Goal: Information Seeking & Learning: Learn about a topic

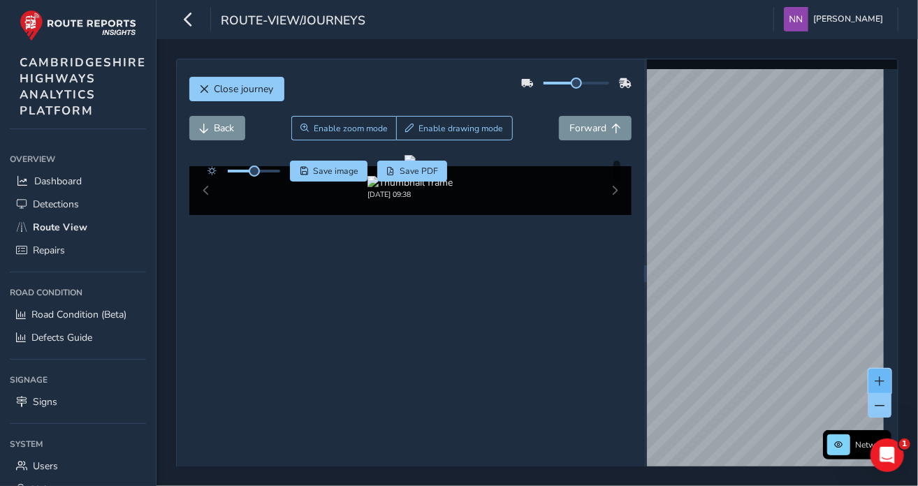
click at [875, 377] on span at bounding box center [880, 382] width 10 height 10
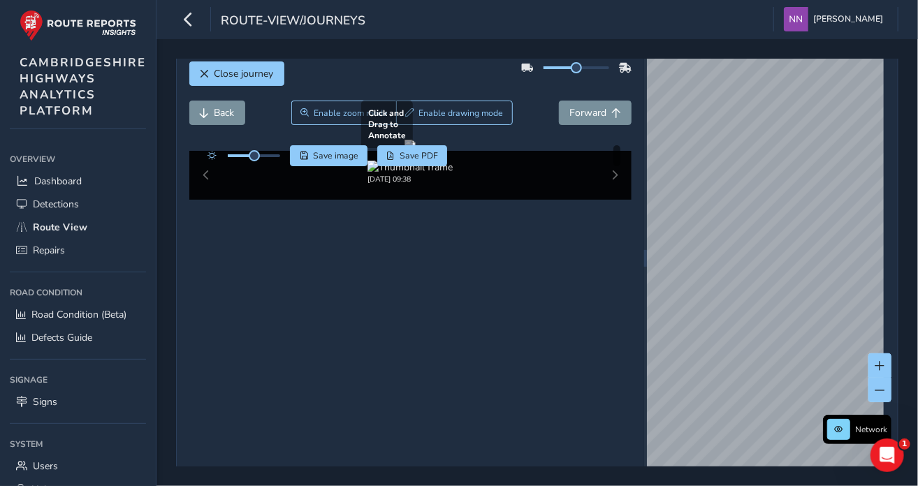
scroll to position [22, 0]
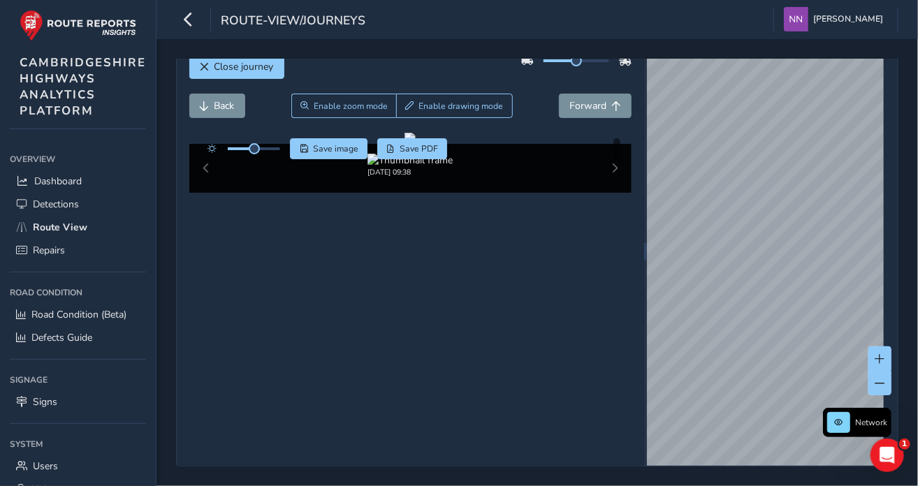
click at [604, 193] on div "[DATE] 09:38" at bounding box center [410, 168] width 443 height 49
click at [606, 193] on div "[DATE] 09:38" at bounding box center [410, 168] width 443 height 49
click at [604, 193] on div "[DATE] 09:38" at bounding box center [410, 168] width 443 height 49
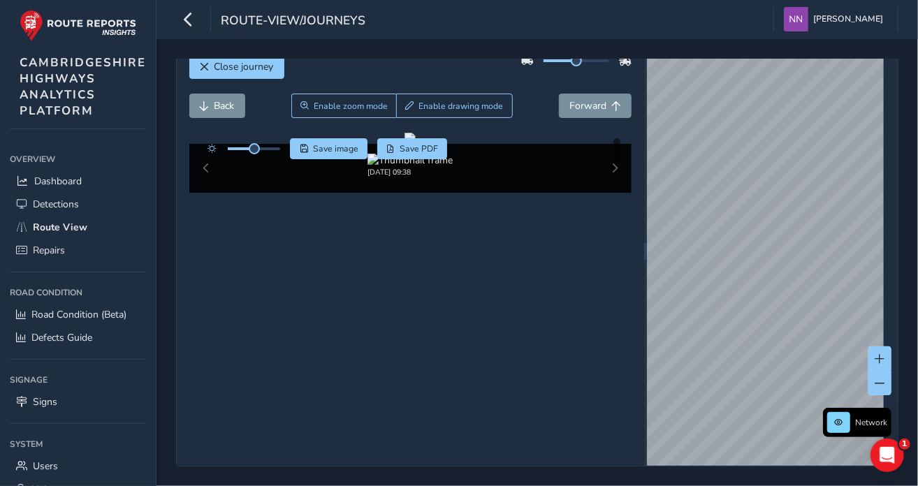
click at [604, 193] on div "[DATE] 09:38" at bounding box center [410, 168] width 443 height 49
click at [578, 107] on span "Forward" at bounding box center [587, 105] width 37 height 13
click at [875, 383] on span at bounding box center [880, 384] width 10 height 10
click at [887, 456] on icon "Open Intercom Messenger" at bounding box center [885, 453] width 23 height 23
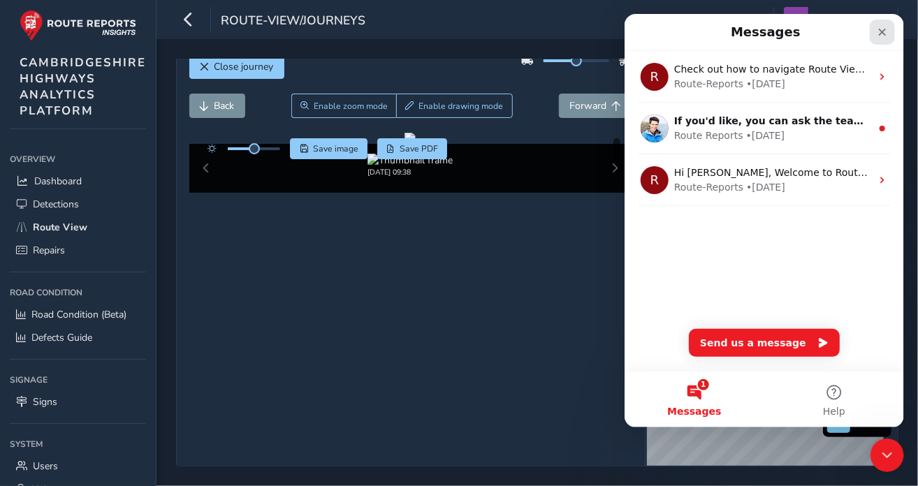
click at [881, 34] on icon "Close" at bounding box center [881, 32] width 11 height 11
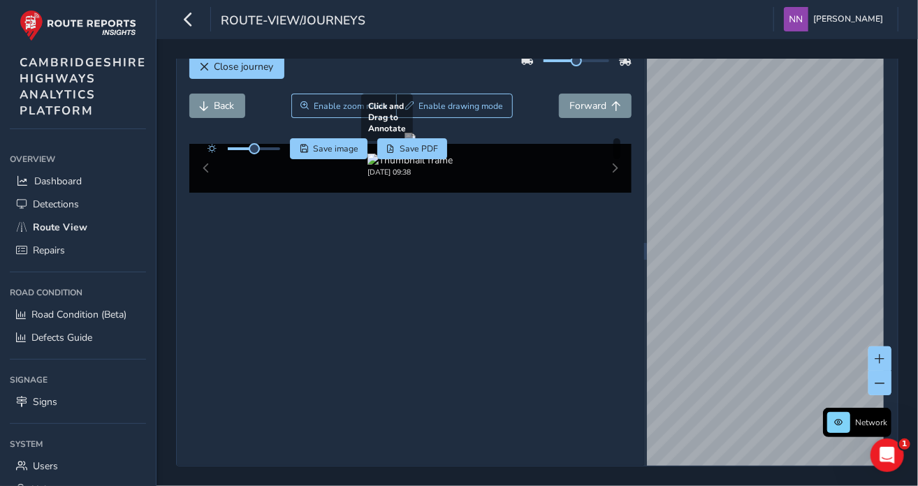
drag, startPoint x: 321, startPoint y: 235, endPoint x: 444, endPoint y: 230, distance: 123.1
click at [416, 144] on div at bounding box center [410, 138] width 11 height 11
click at [213, 193] on div "[DATE] 09:38" at bounding box center [410, 168] width 443 height 49
click at [222, 107] on span "Back" at bounding box center [224, 105] width 20 height 13
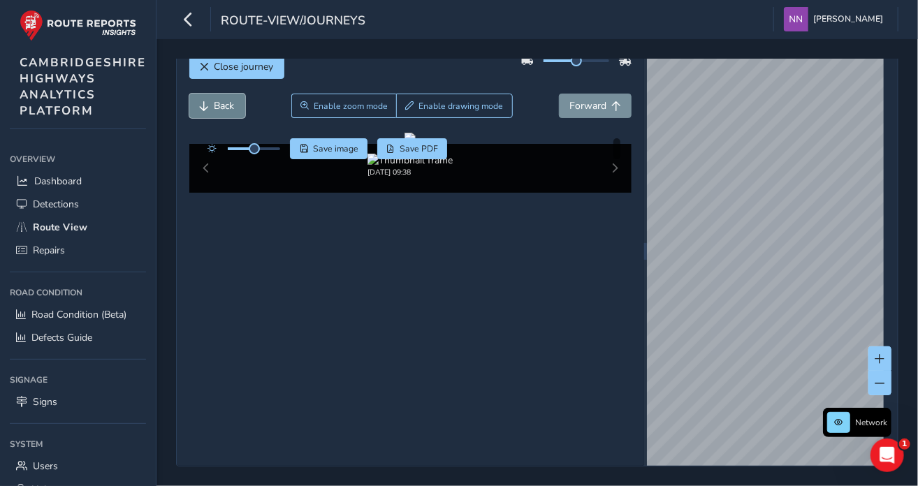
click at [222, 107] on span "Back" at bounding box center [224, 105] width 20 height 13
drag, startPoint x: 377, startPoint y: 191, endPoint x: 379, endPoint y: 269, distance: 77.6
click at [405, 144] on div at bounding box center [410, 138] width 11 height 11
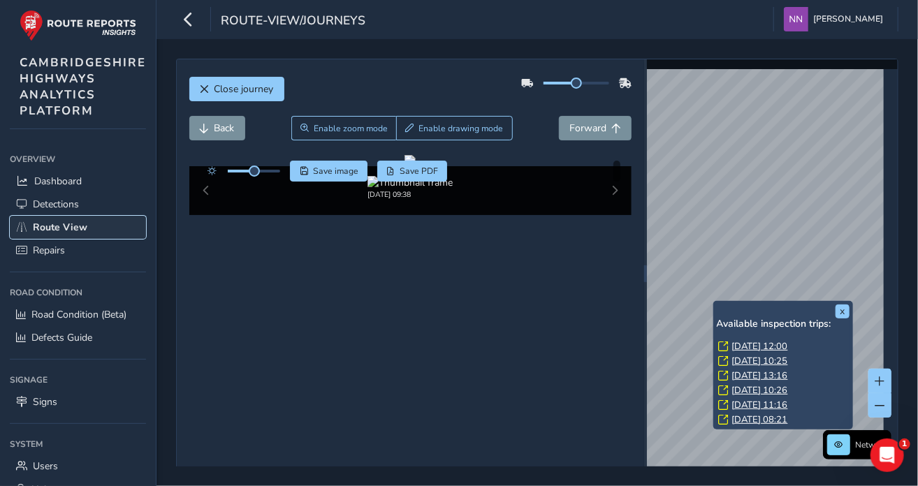
click at [70, 227] on span "Route View" at bounding box center [60, 227] width 54 height 13
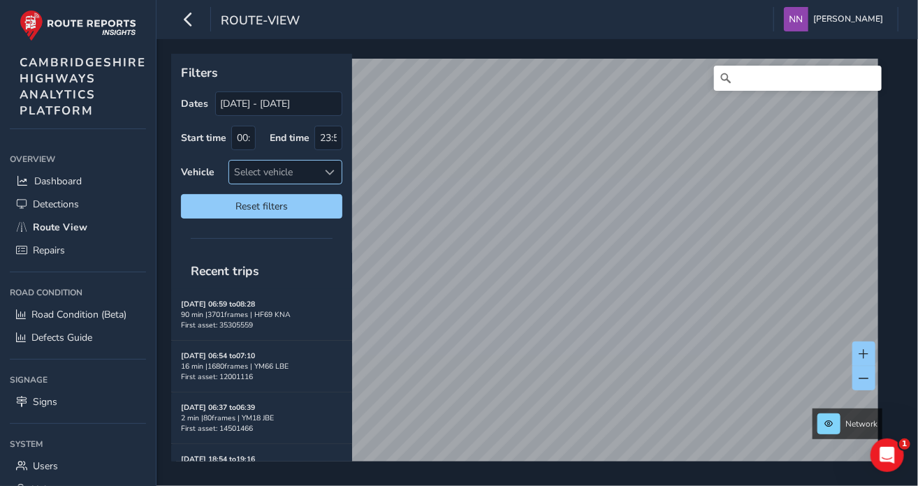
click at [331, 170] on span at bounding box center [330, 173] width 10 height 10
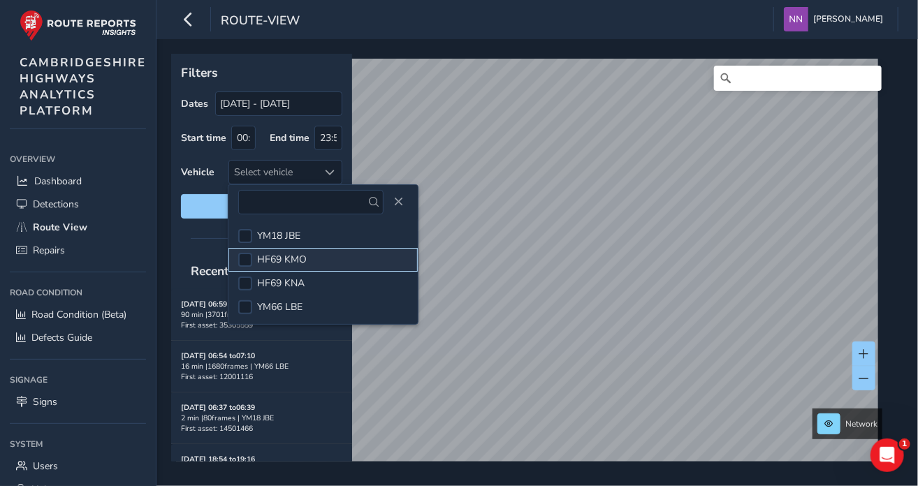
click at [310, 258] on li "HF69 KMO" at bounding box center [322, 260] width 189 height 24
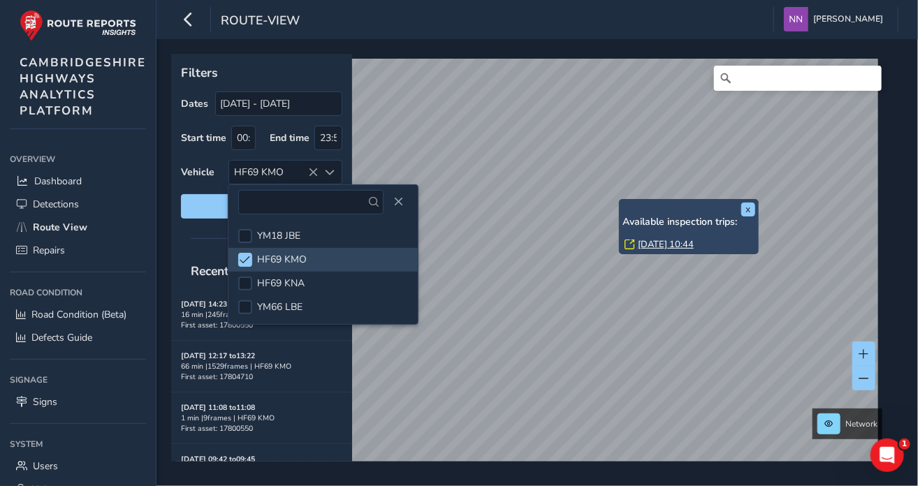
click at [620, 199] on div "x Available inspection trips: [DATE] 10:44" at bounding box center [689, 226] width 140 height 55
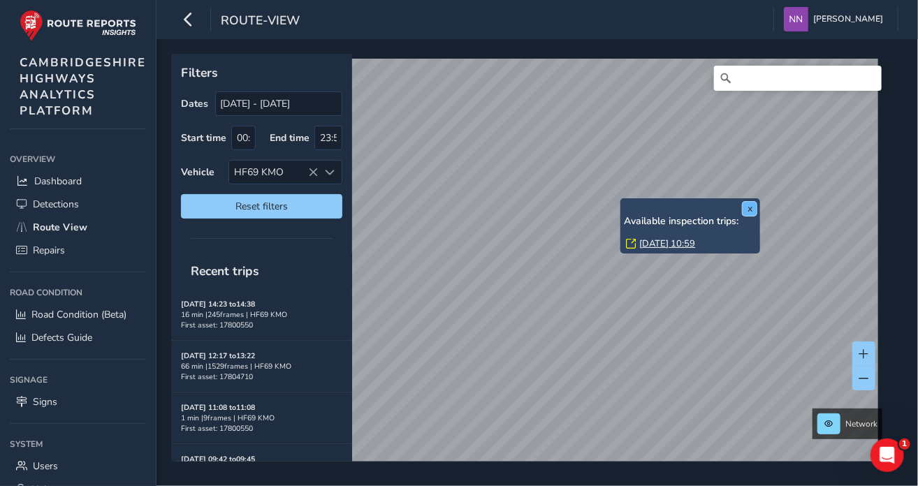
click at [754, 210] on button "x" at bounding box center [750, 209] width 14 height 14
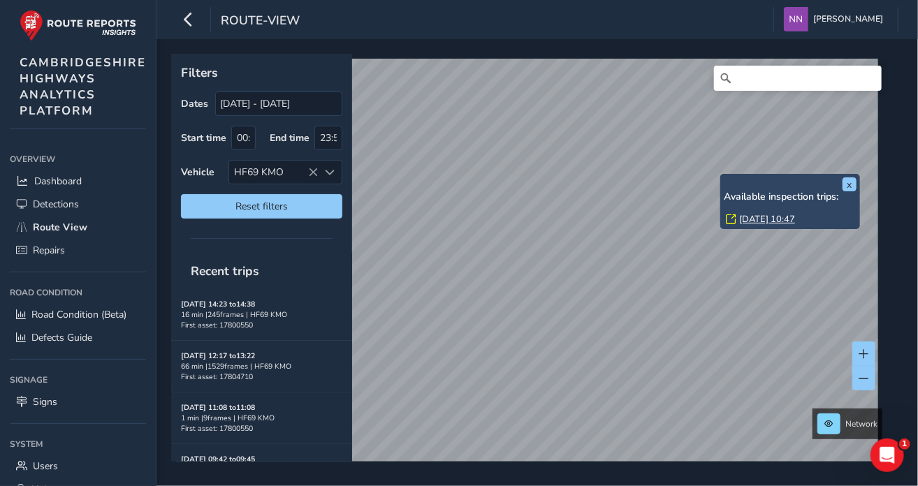
click at [721, 178] on div "x Available inspection trips: [DATE] 10:47" at bounding box center [790, 201] width 140 height 55
click at [752, 218] on link "[DATE] 10:47" at bounding box center [767, 219] width 56 height 13
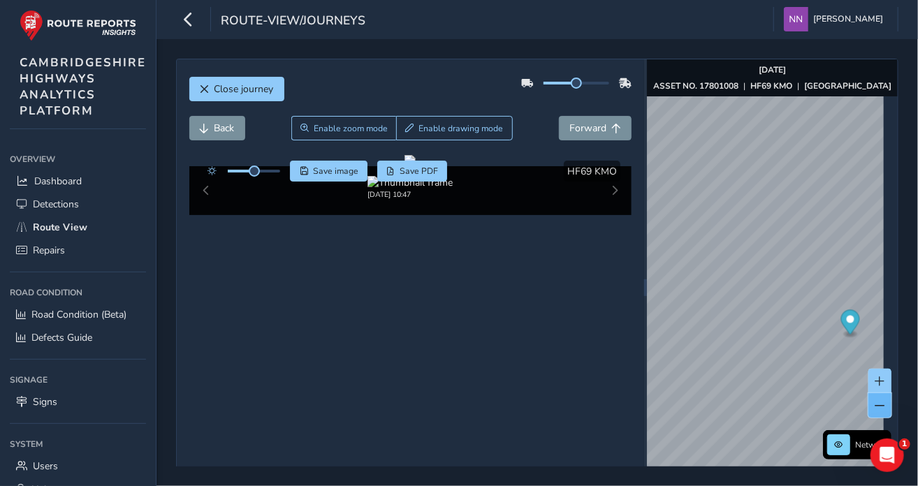
click at [868, 396] on button at bounding box center [879, 405] width 23 height 24
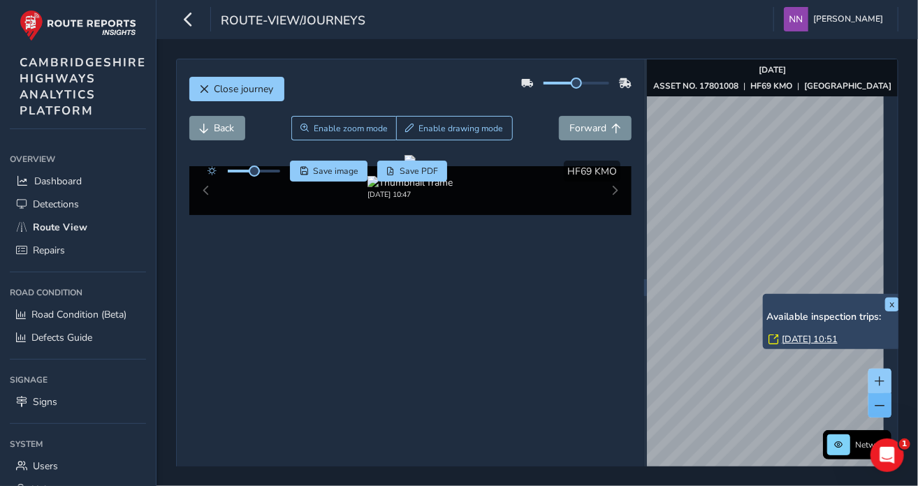
click at [766, 299] on div "x Available inspection trips: [DATE] 10:51" at bounding box center [833, 321] width 140 height 55
click at [766, 298] on div "x Available inspection trips: [DATE] 10:51" at bounding box center [833, 321] width 140 height 55
click at [796, 337] on link "[DATE] 10:51" at bounding box center [810, 339] width 56 height 13
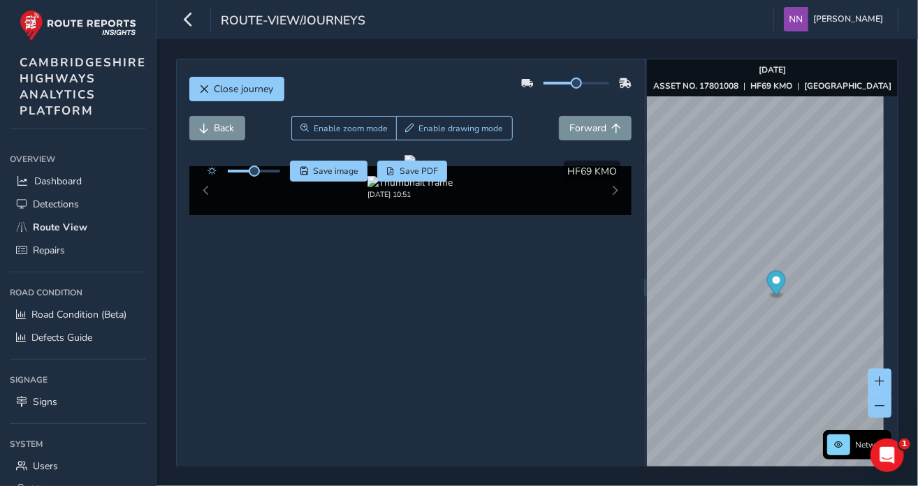
click at [609, 215] on div "[DATE] 10:51" at bounding box center [410, 190] width 443 height 49
drag, startPoint x: 609, startPoint y: 442, endPoint x: 597, endPoint y: 412, distance: 32.7
click at [606, 215] on div "[DATE] 10:51" at bounding box center [410, 190] width 443 height 49
click at [582, 130] on span "Forward" at bounding box center [587, 128] width 37 height 13
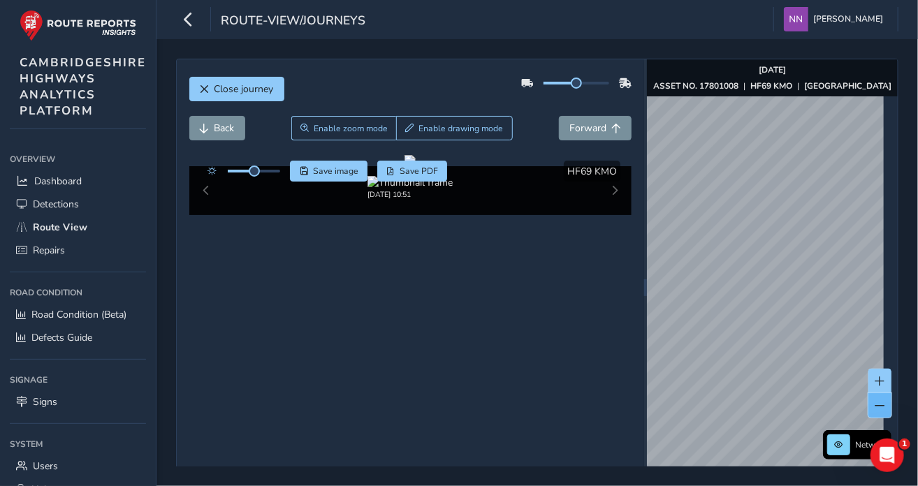
click at [875, 406] on span at bounding box center [880, 406] width 10 height 10
click at [917, 361] on div "Close journey Back Enable zoom mode Enable drawing mode Forward Click and Drag …" at bounding box center [538, 262] width 762 height 447
click at [875, 407] on span at bounding box center [880, 406] width 10 height 10
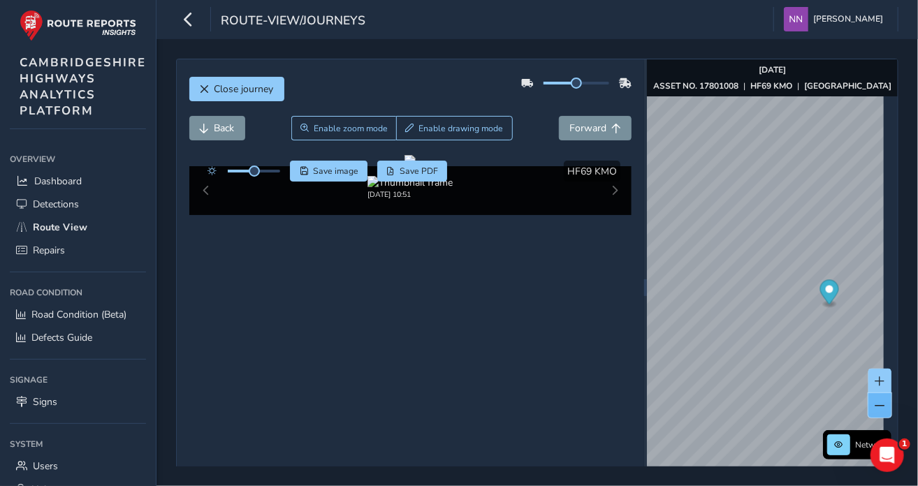
click at [875, 405] on span at bounding box center [880, 406] width 10 height 10
click at [235, 90] on span "Close journey" at bounding box center [243, 88] width 59 height 13
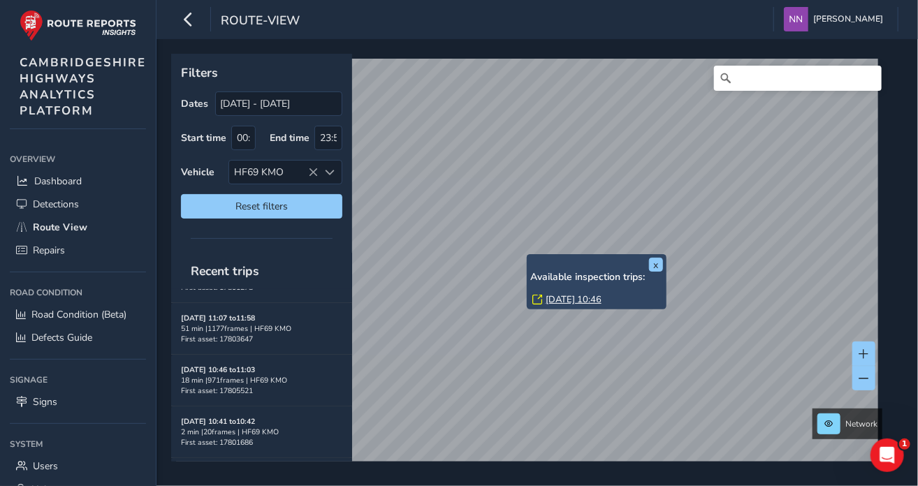
scroll to position [380, 0]
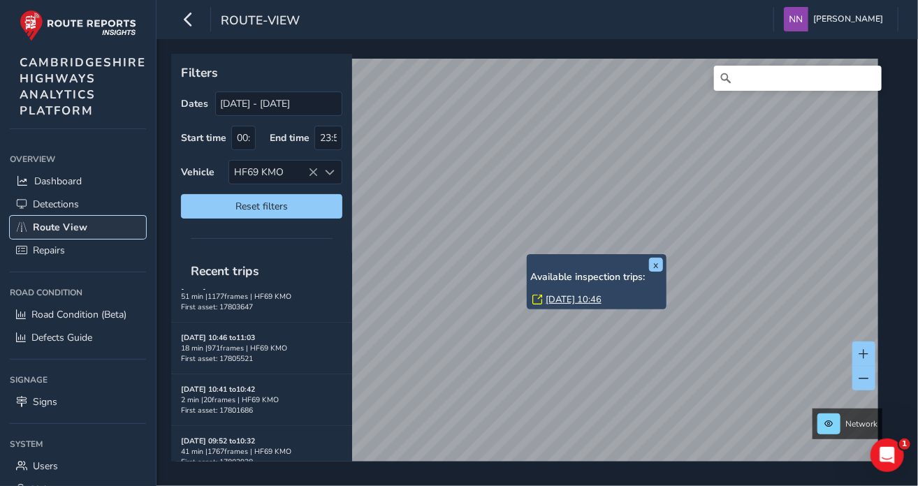
click at [95, 224] on link "Route View" at bounding box center [78, 227] width 136 height 23
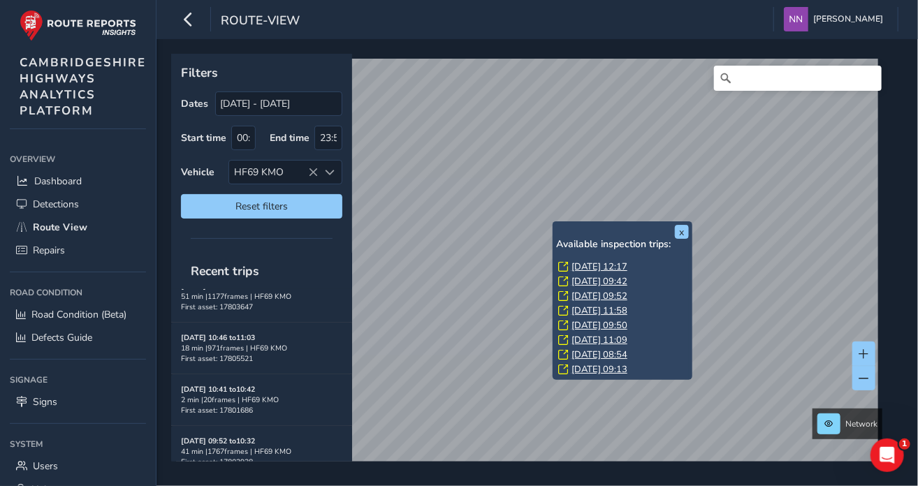
click at [614, 268] on link "[DATE] 12:17" at bounding box center [600, 267] width 56 height 13
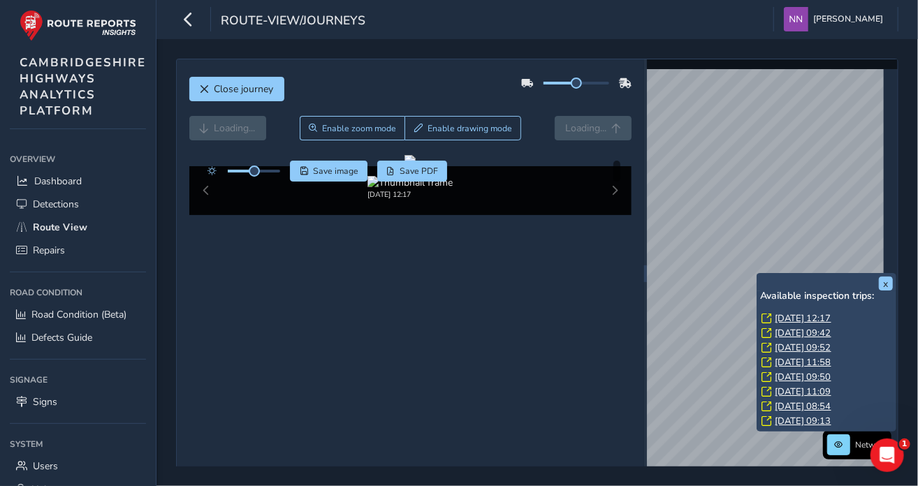
click at [758, 274] on div "x Available inspection trips: [DATE] 12:17 [DATE] 09:42 [DATE] 09:52 [DATE] 11:…" at bounding box center [827, 352] width 140 height 159
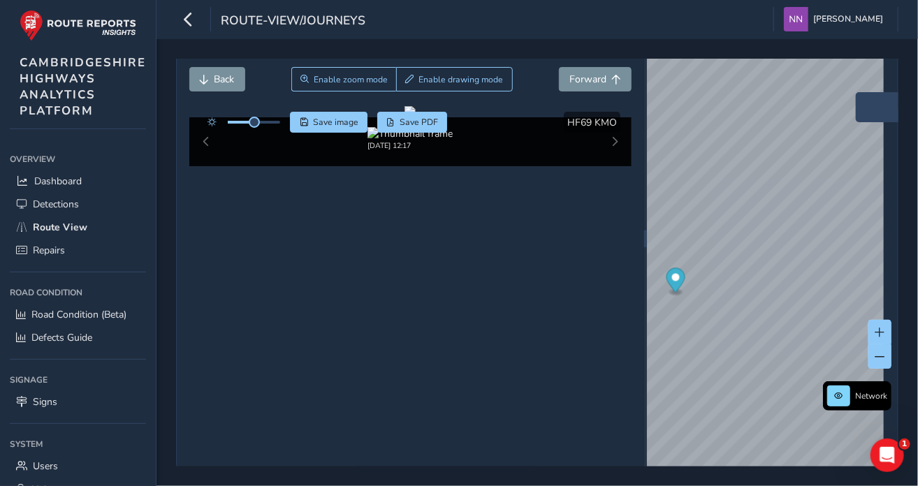
scroll to position [59, 0]
click at [857, 92] on div "x" at bounding box center [926, 107] width 140 height 30
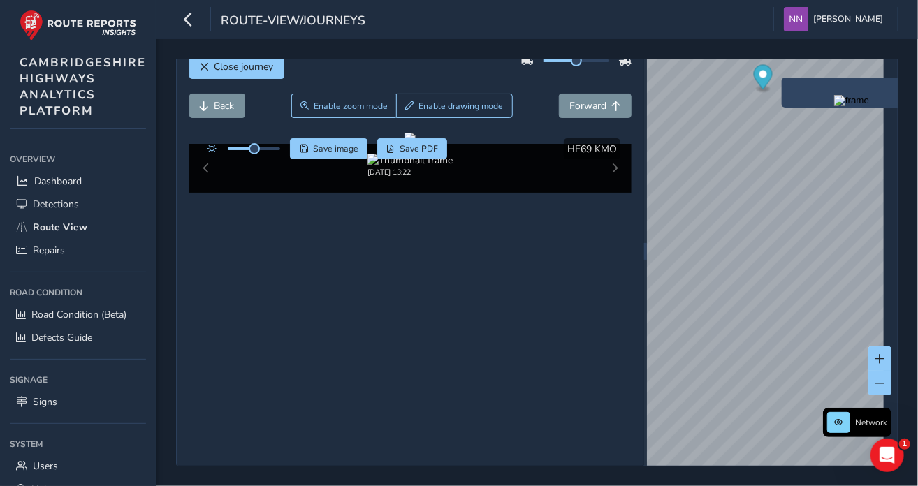
scroll to position [22, 0]
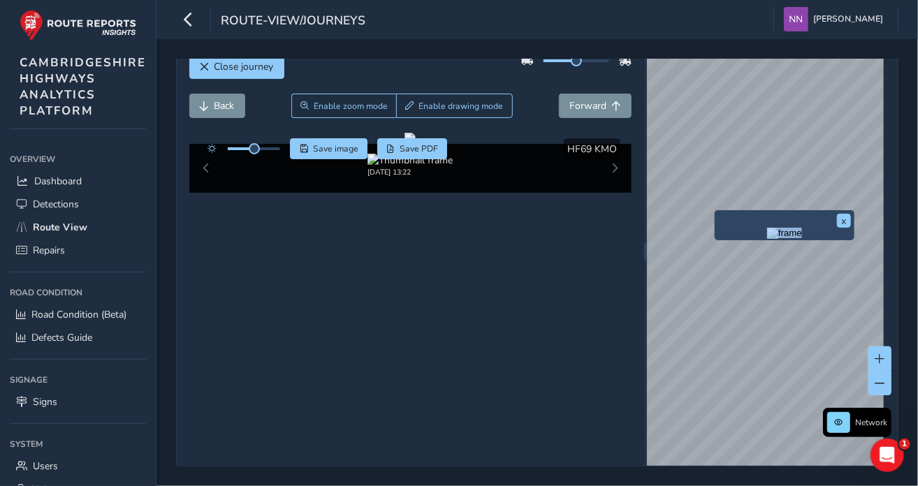
click at [718, 213] on div "x" at bounding box center [785, 225] width 140 height 30
click at [766, 227] on div "x" at bounding box center [784, 225] width 133 height 23
click at [767, 238] on img "Preview frame" at bounding box center [784, 233] width 35 height 11
click at [706, 213] on div "x" at bounding box center [774, 223] width 140 height 30
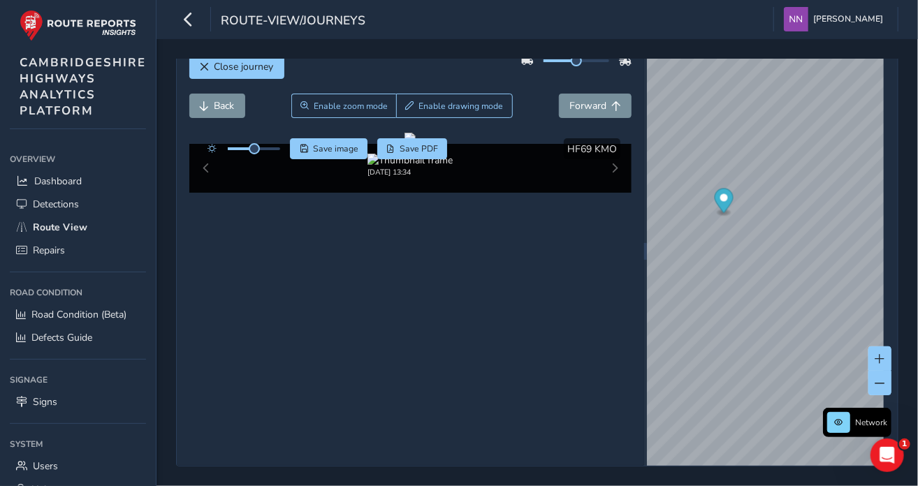
click at [201, 193] on div "[DATE] 13:34" at bounding box center [410, 168] width 443 height 49
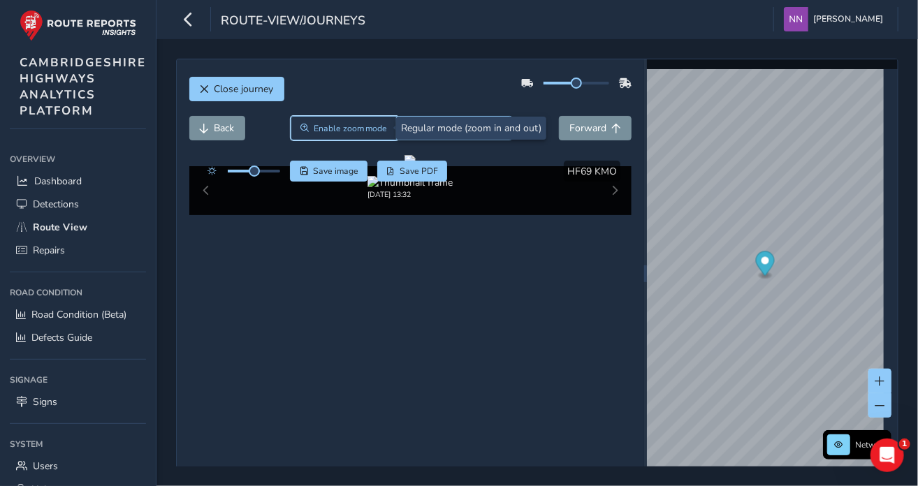
click at [372, 129] on span "Enable zoom mode" at bounding box center [351, 128] width 74 height 11
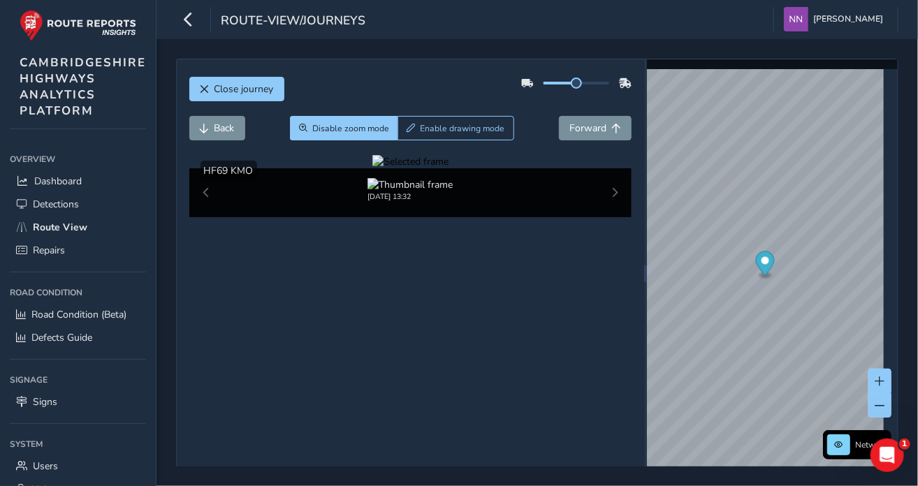
click at [449, 168] on div at bounding box center [410, 161] width 76 height 13
click at [232, 138] on button "Back" at bounding box center [217, 128] width 56 height 24
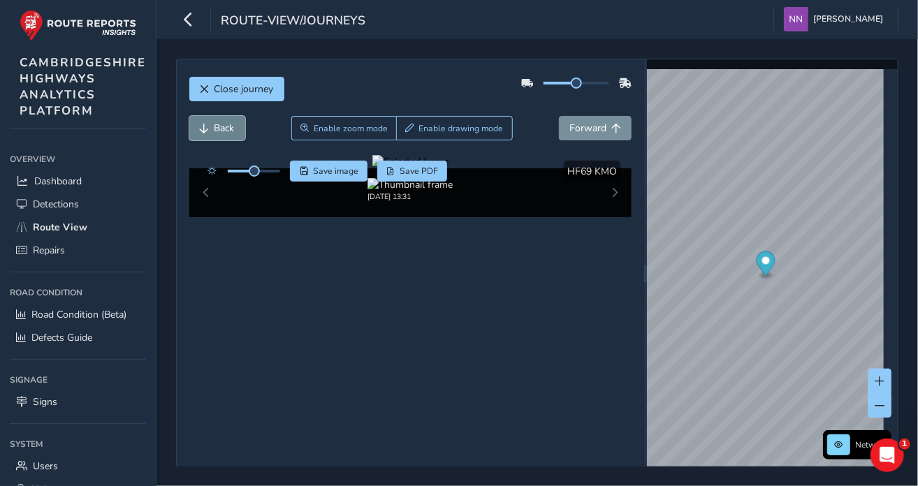
click at [232, 138] on button "Back" at bounding box center [217, 128] width 56 height 24
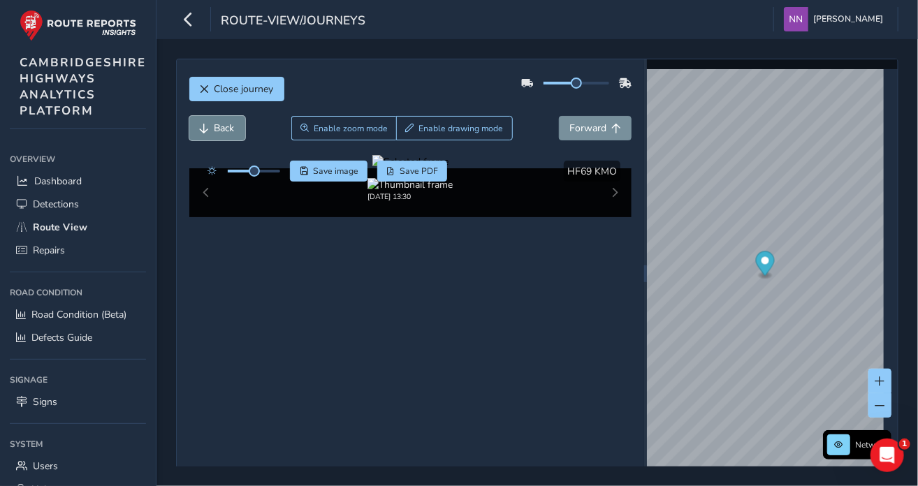
click at [232, 138] on button "Back" at bounding box center [217, 128] width 56 height 24
click at [228, 136] on button "Back" at bounding box center [217, 128] width 56 height 24
click at [227, 136] on button "Back" at bounding box center [217, 128] width 56 height 24
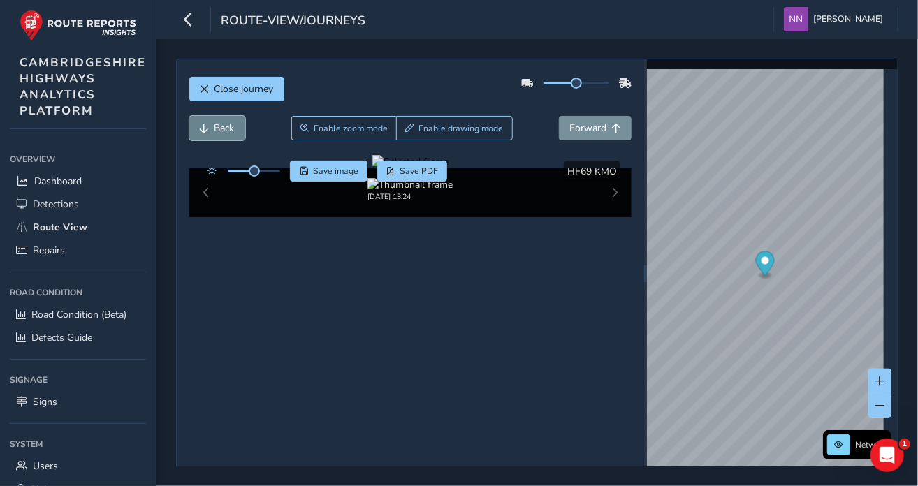
click at [227, 136] on button "Back" at bounding box center [217, 128] width 56 height 24
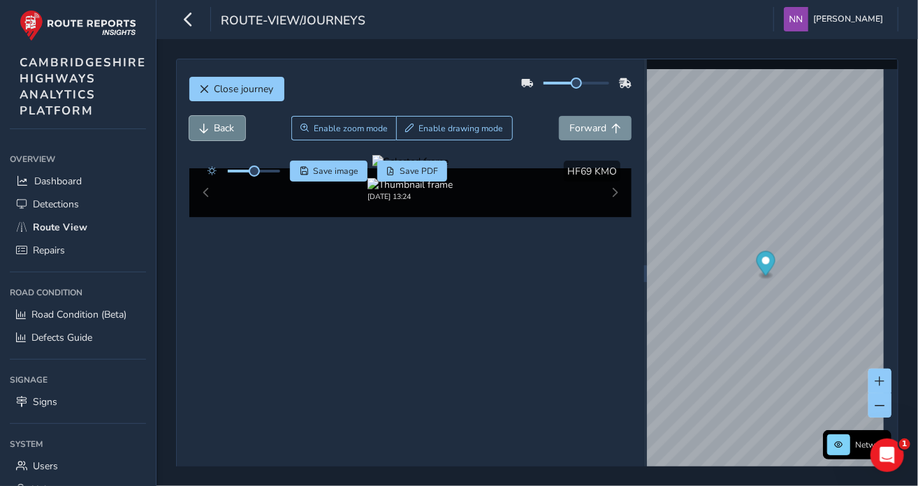
click at [227, 136] on button "Back" at bounding box center [217, 128] width 56 height 24
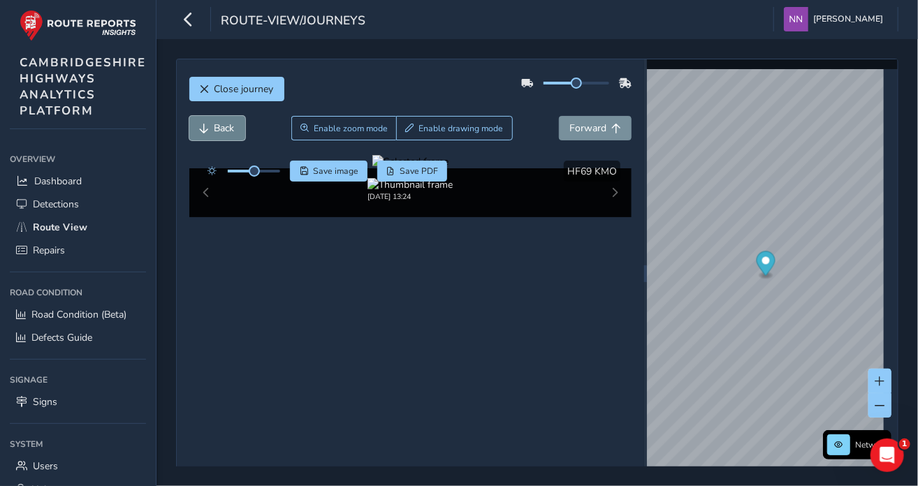
click at [227, 136] on button "Back" at bounding box center [217, 128] width 56 height 24
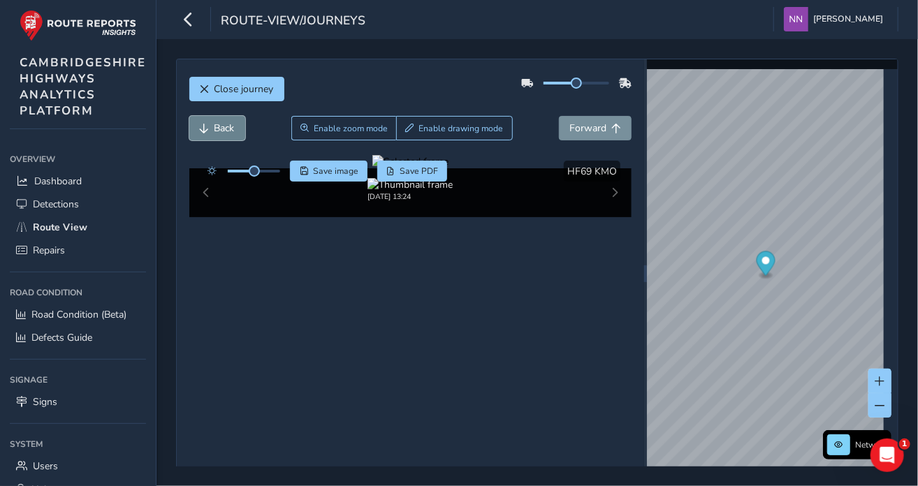
click at [227, 136] on button "Back" at bounding box center [217, 128] width 56 height 24
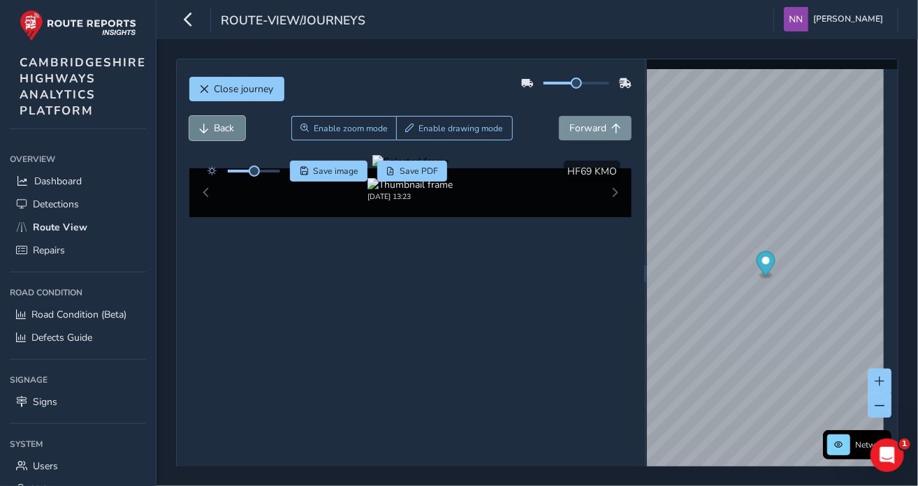
click at [227, 136] on button "Back" at bounding box center [217, 128] width 56 height 24
click at [226, 137] on button "Back" at bounding box center [217, 128] width 56 height 24
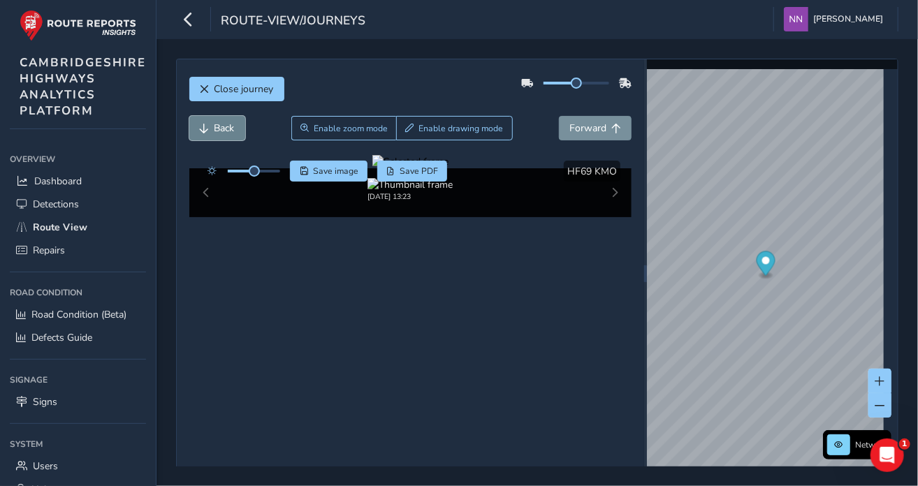
click at [226, 137] on button "Back" at bounding box center [217, 128] width 56 height 24
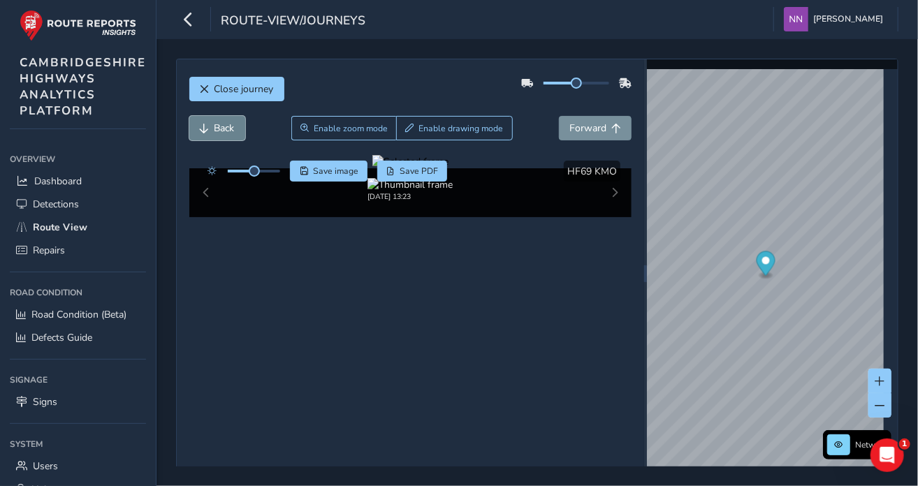
click at [226, 137] on button "Back" at bounding box center [217, 128] width 56 height 24
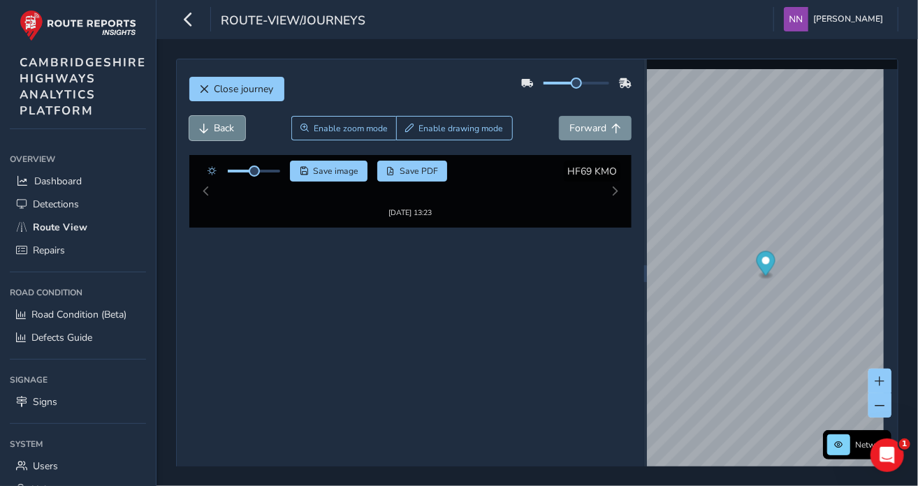
click at [226, 137] on button "Back" at bounding box center [217, 128] width 56 height 24
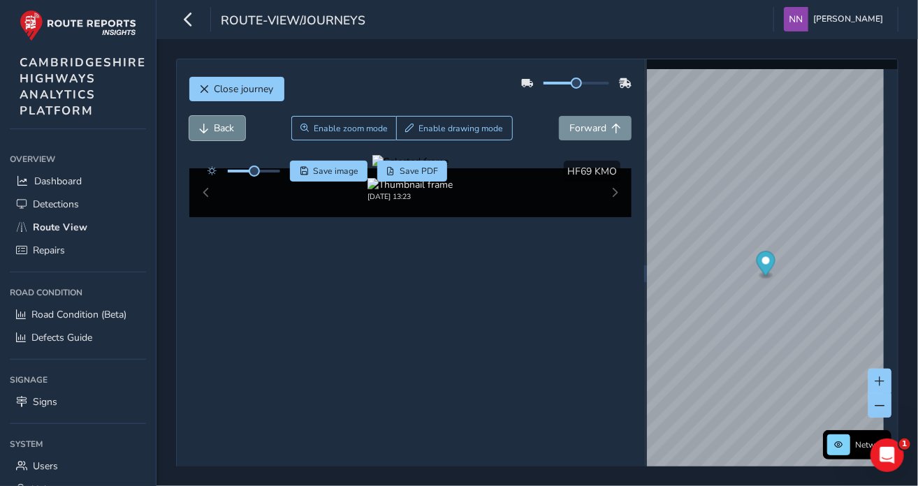
click at [226, 137] on button "Back" at bounding box center [217, 128] width 56 height 24
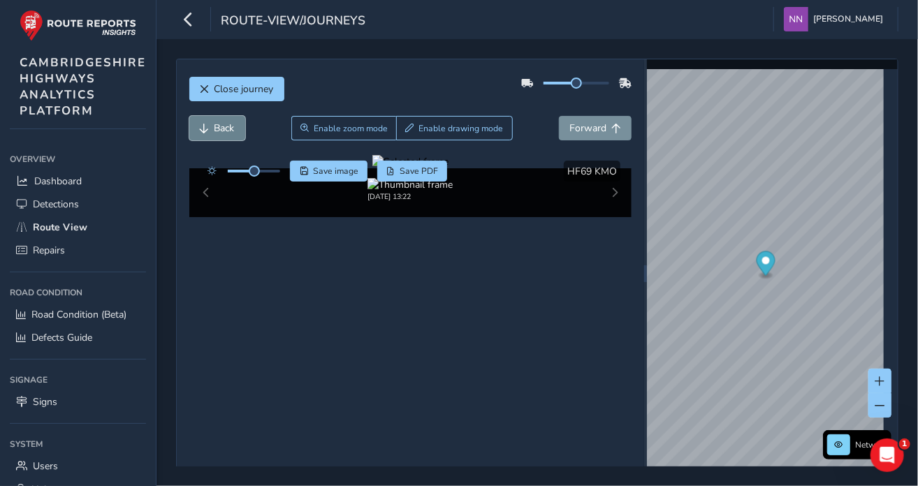
click at [225, 137] on button "Back" at bounding box center [217, 128] width 56 height 24
click at [225, 138] on button "Back" at bounding box center [217, 128] width 56 height 24
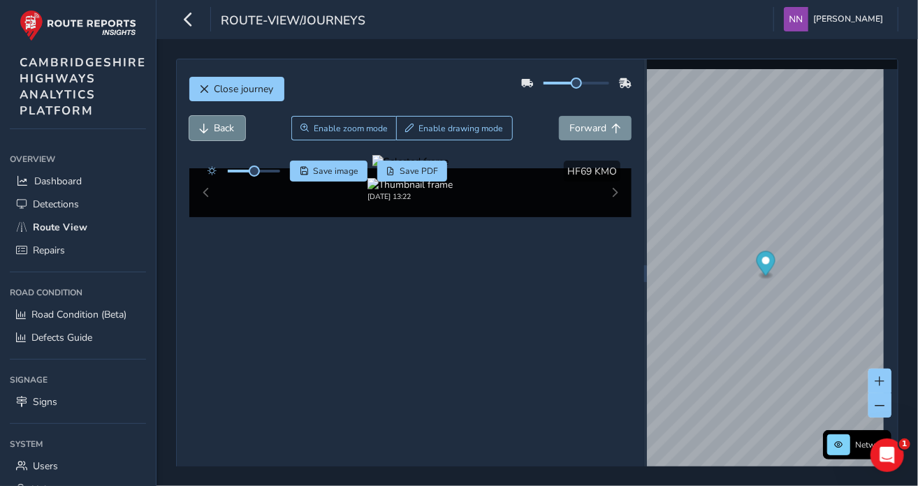
click at [225, 138] on button "Back" at bounding box center [217, 128] width 56 height 24
click at [225, 137] on button "Back" at bounding box center [217, 128] width 56 height 24
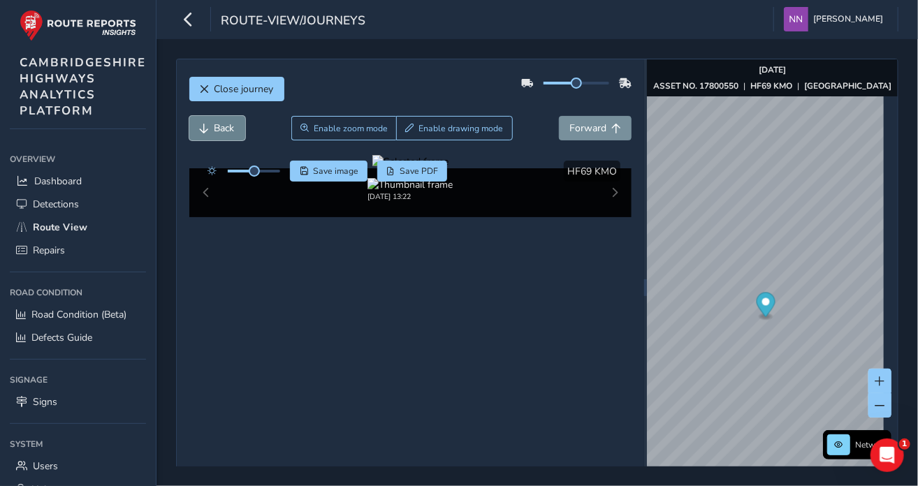
click at [226, 136] on button "Back" at bounding box center [217, 128] width 56 height 24
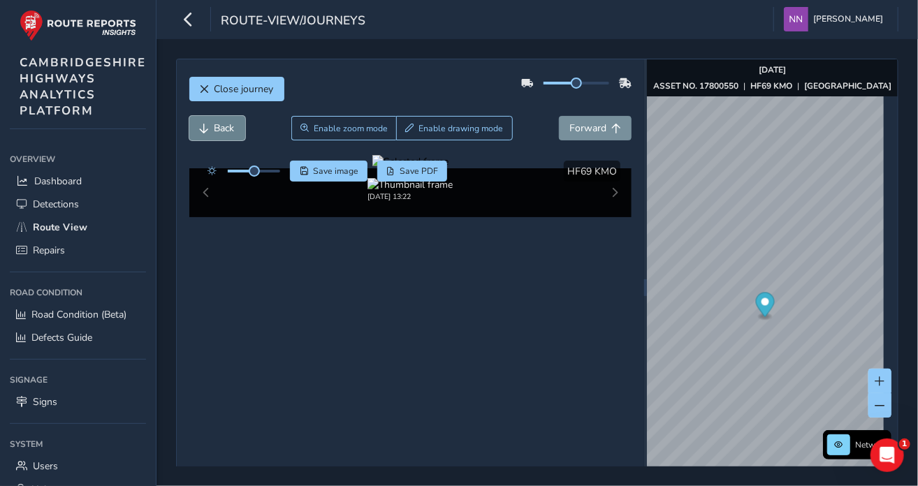
click at [226, 136] on button "Back" at bounding box center [217, 128] width 56 height 24
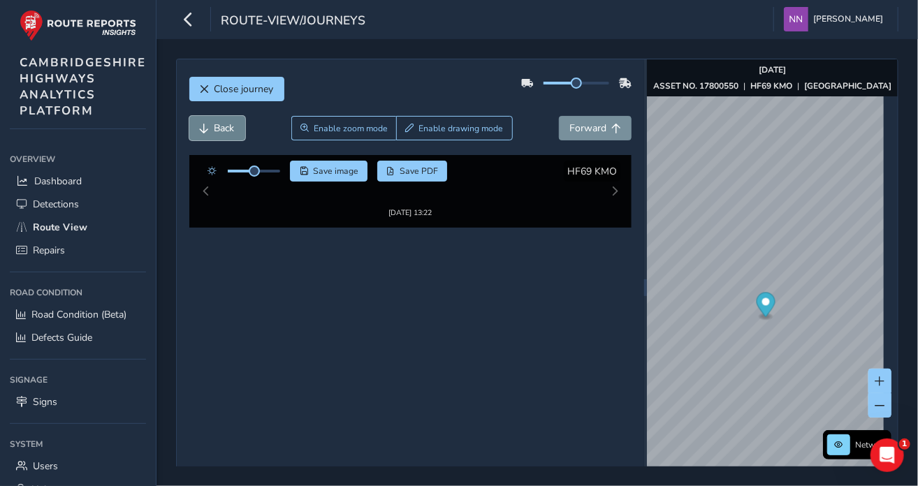
click at [226, 136] on button "Back" at bounding box center [217, 128] width 56 height 24
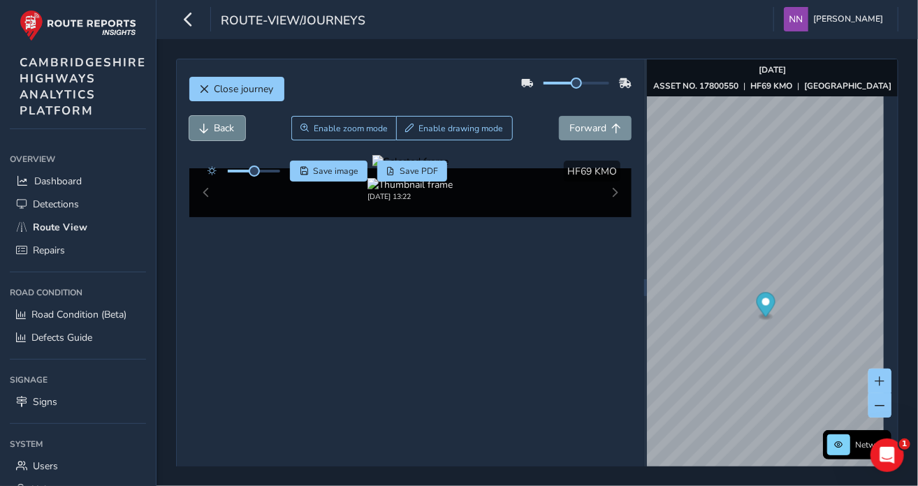
click at [226, 136] on button "Back" at bounding box center [217, 128] width 56 height 24
click at [237, 92] on span "Close journey" at bounding box center [243, 88] width 59 height 13
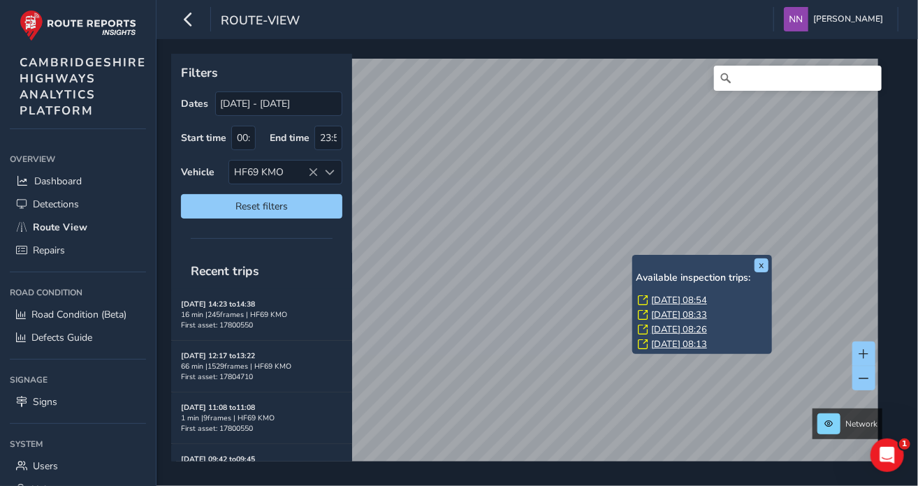
click at [634, 256] on div "x Available inspection trips: [DATE] 08:54 [DATE] 08:33 [DATE] 08:26 [DATE] 08:…" at bounding box center [702, 304] width 140 height 99
click at [692, 296] on link "[DATE] 08:54" at bounding box center [679, 300] width 56 height 13
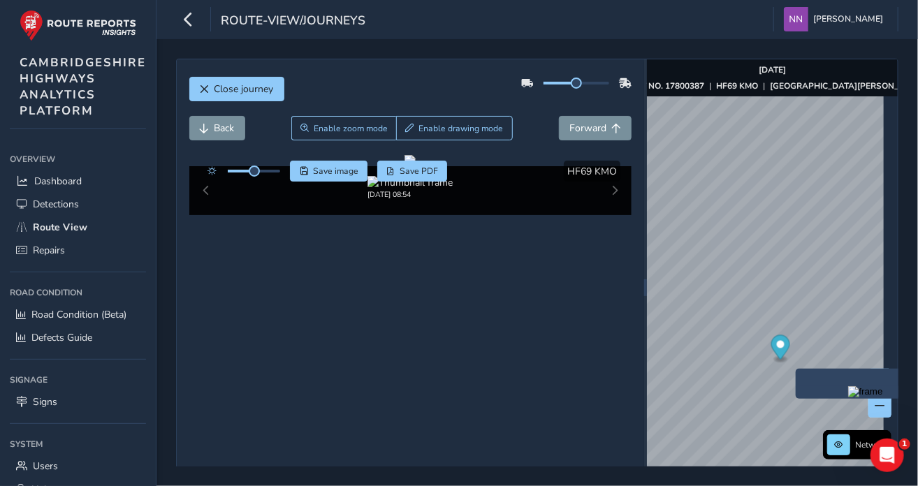
click at [798, 372] on div "x" at bounding box center [866, 384] width 140 height 30
click at [778, 361] on ellipse "Map marker" at bounding box center [779, 359] width 13 height 7
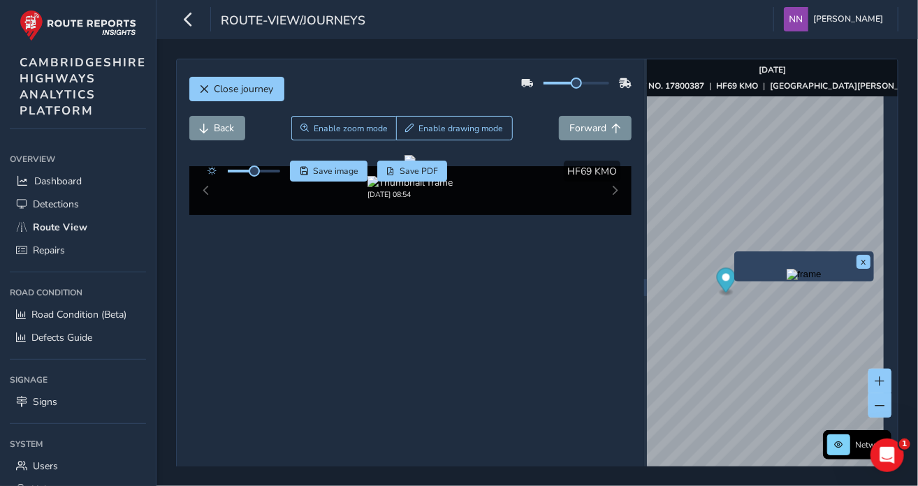
click at [738, 252] on div "x" at bounding box center [804, 267] width 140 height 30
click at [735, 252] on div "x" at bounding box center [804, 267] width 140 height 30
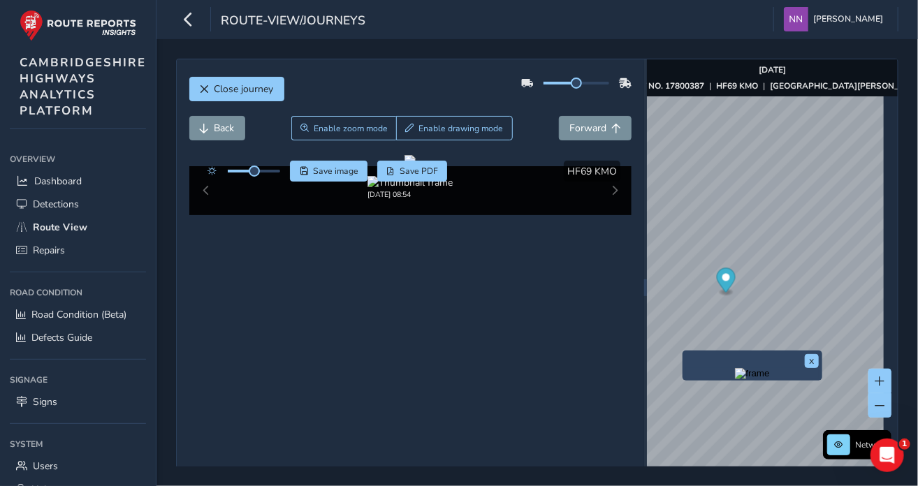
click at [683, 350] on div "x Network [DATE] ASSET NO. 17800387 | HF69 KMO | [GEOGRAPHIC_DATA][PERSON_NAME]…" at bounding box center [772, 287] width 251 height 456
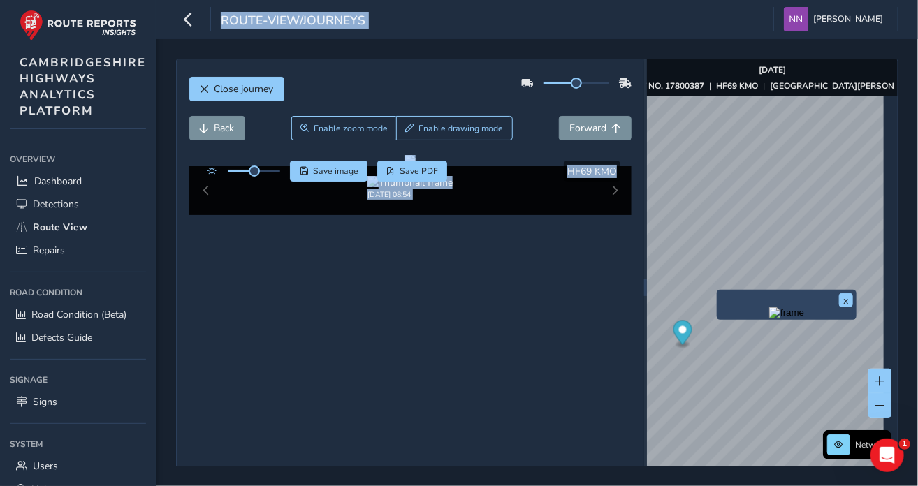
click at [718, 291] on div "x" at bounding box center [787, 305] width 140 height 30
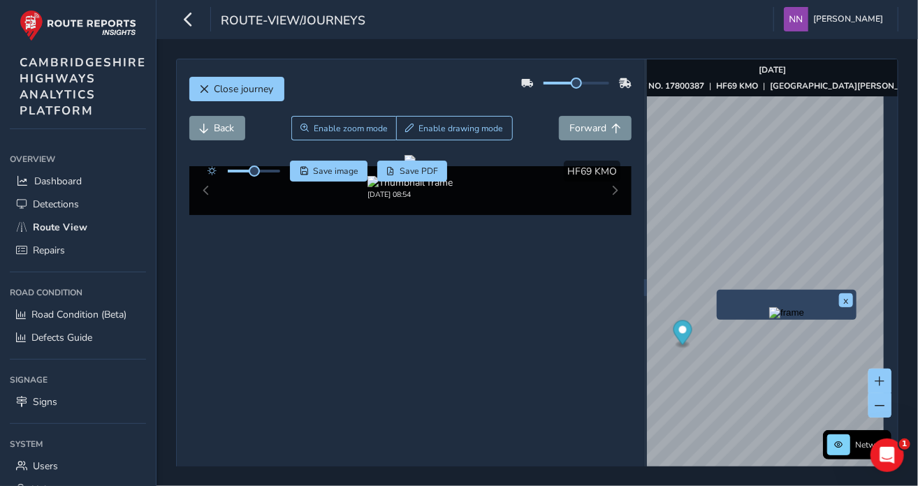
click at [769, 319] on img "Preview frame" at bounding box center [786, 312] width 35 height 11
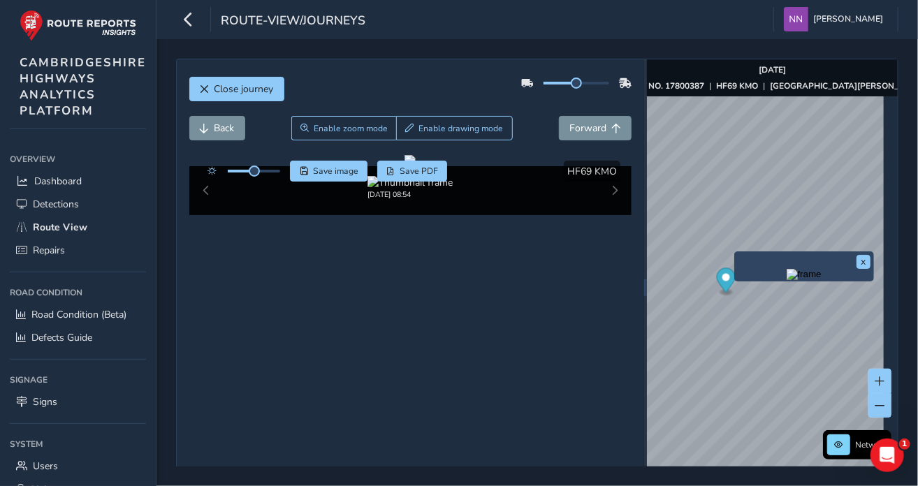
click at [735, 252] on div "x" at bounding box center [804, 267] width 140 height 30
click at [787, 280] on img "Preview frame" at bounding box center [804, 274] width 35 height 11
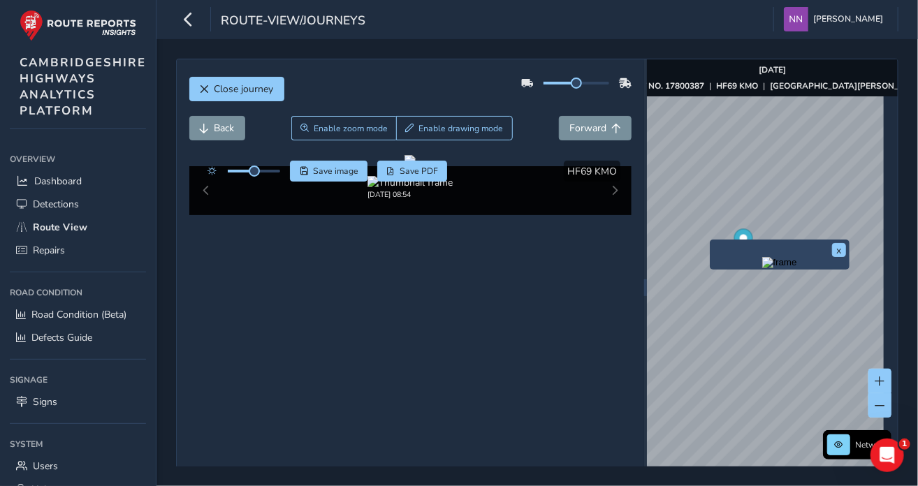
click at [715, 242] on div "x" at bounding box center [780, 255] width 140 height 30
click at [769, 268] on img "Preview frame" at bounding box center [779, 262] width 35 height 11
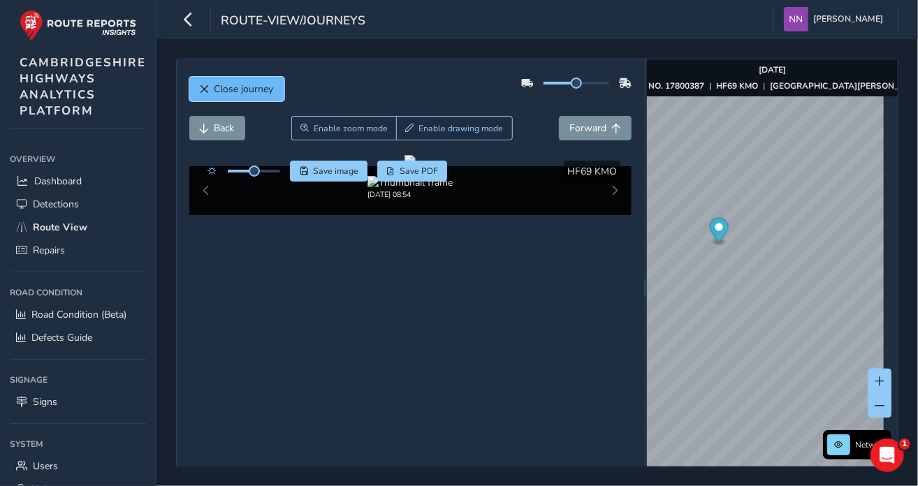
click at [254, 95] on span "Close journey" at bounding box center [243, 88] width 59 height 13
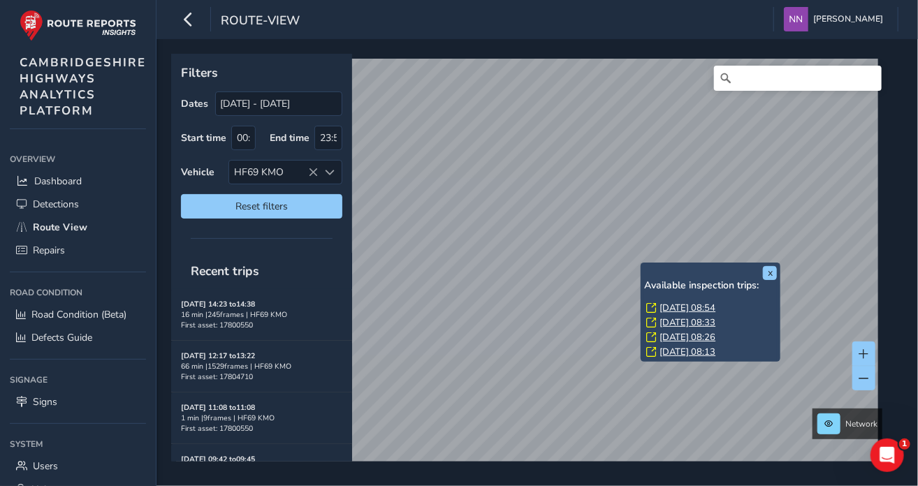
click at [696, 350] on link "[DATE] 08:13" at bounding box center [688, 352] width 56 height 13
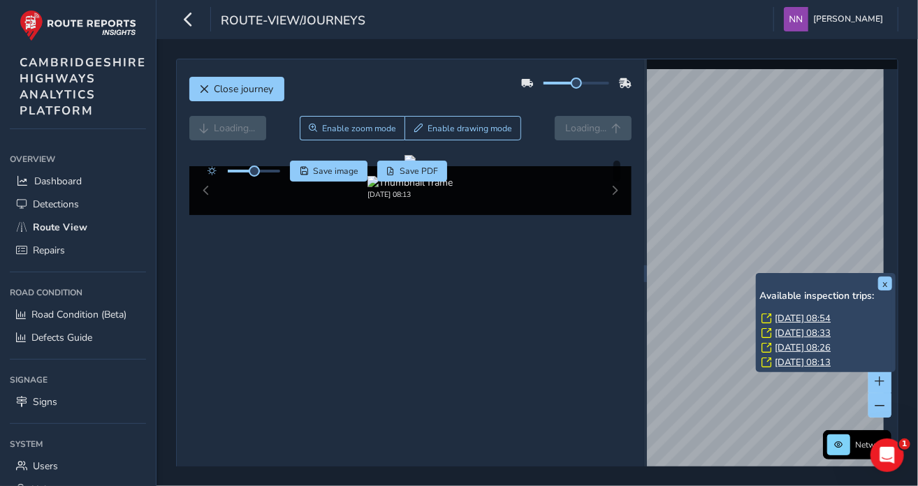
click at [757, 276] on div "x Available inspection trips: [DATE] 08:54 [DATE] 08:33 [DATE] 08:26 [DATE] 08:…" at bounding box center [826, 322] width 140 height 99
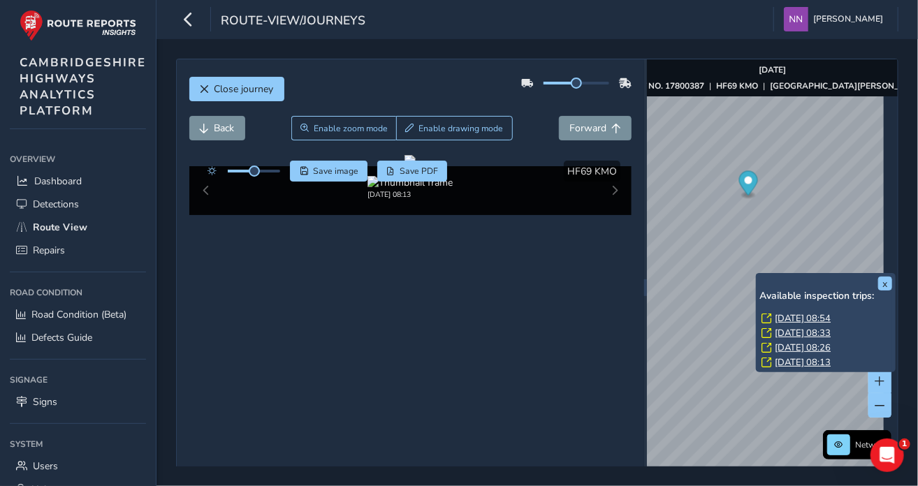
click at [813, 364] on link "[DATE] 08:13" at bounding box center [803, 362] width 56 height 13
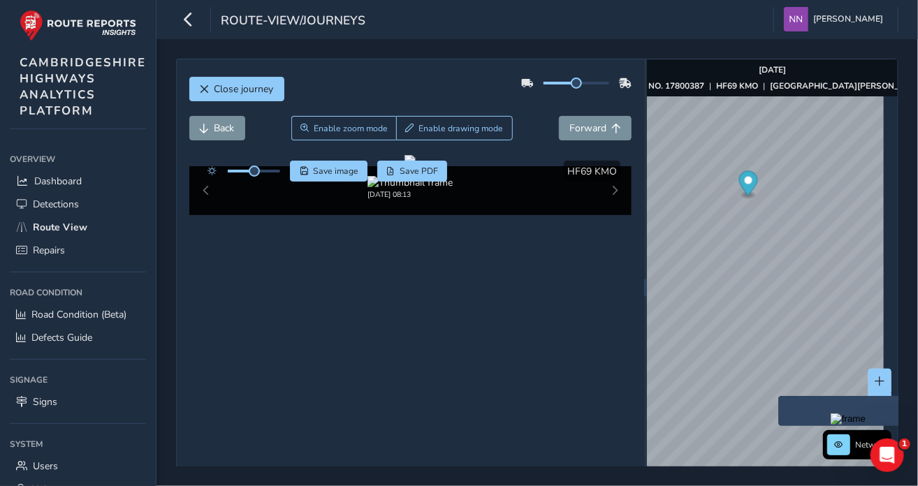
click at [831, 425] on img "Preview frame" at bounding box center [848, 419] width 35 height 11
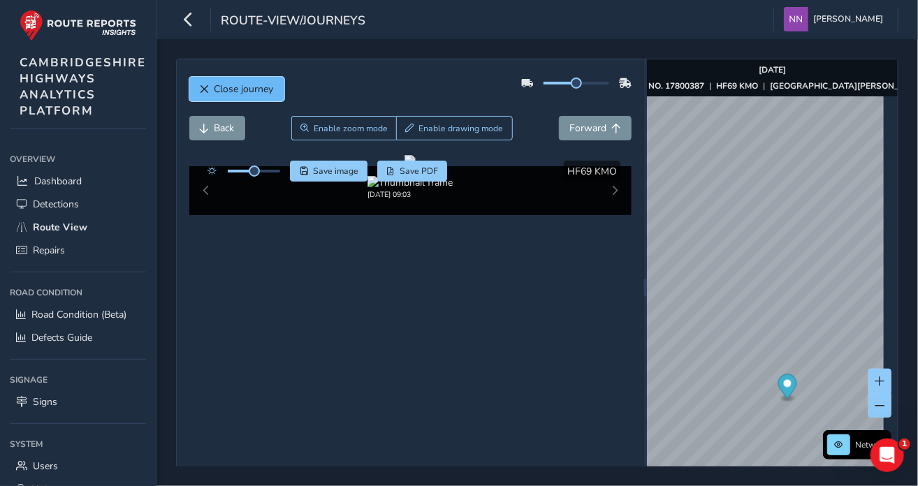
click at [203, 85] on span "Close journey" at bounding box center [205, 90] width 10 height 10
